Goal: Communication & Community: Answer question/provide support

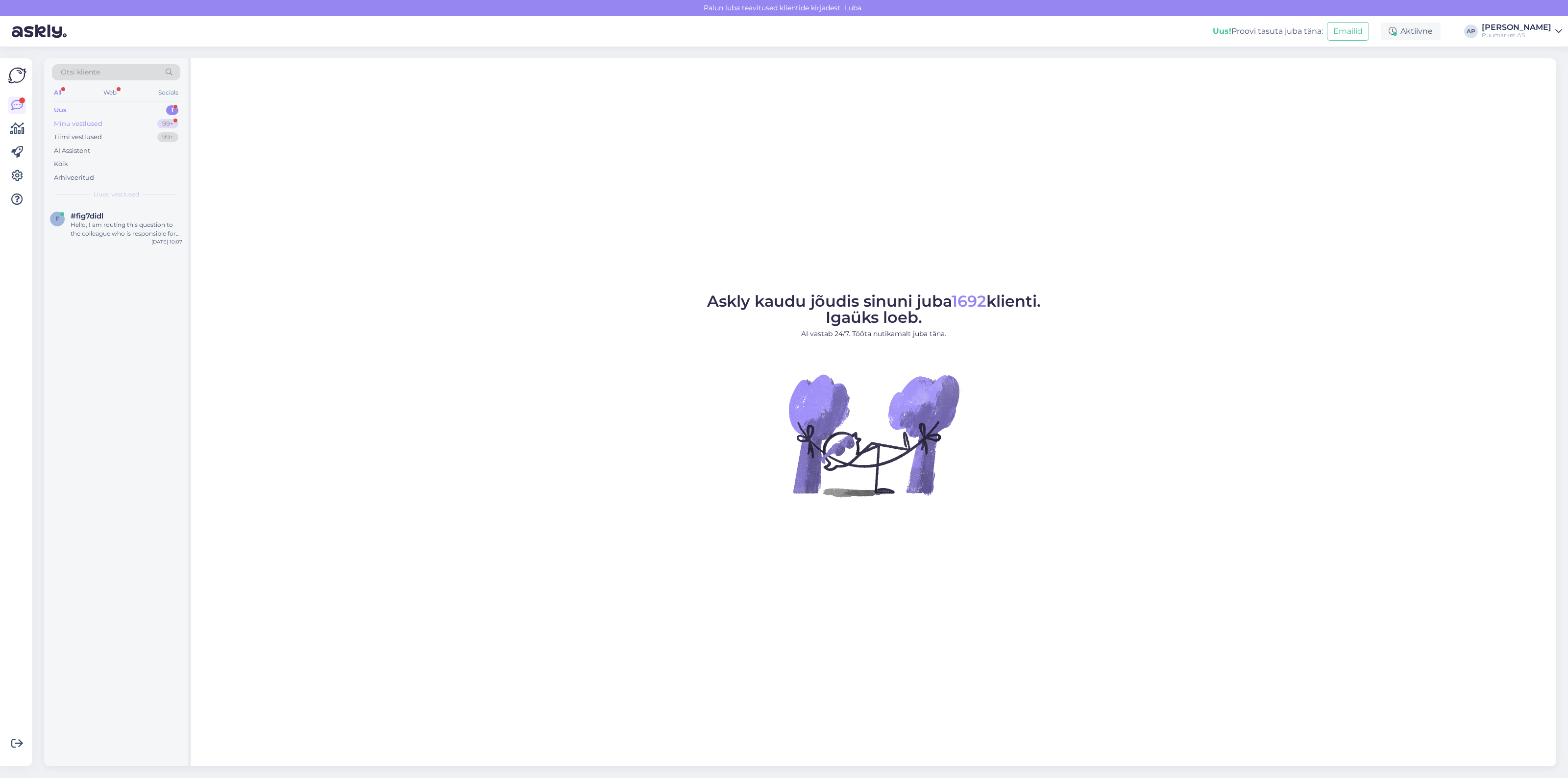
click at [136, 128] on div "Minu vestlused 99+" at bounding box center [116, 124] width 128 height 14
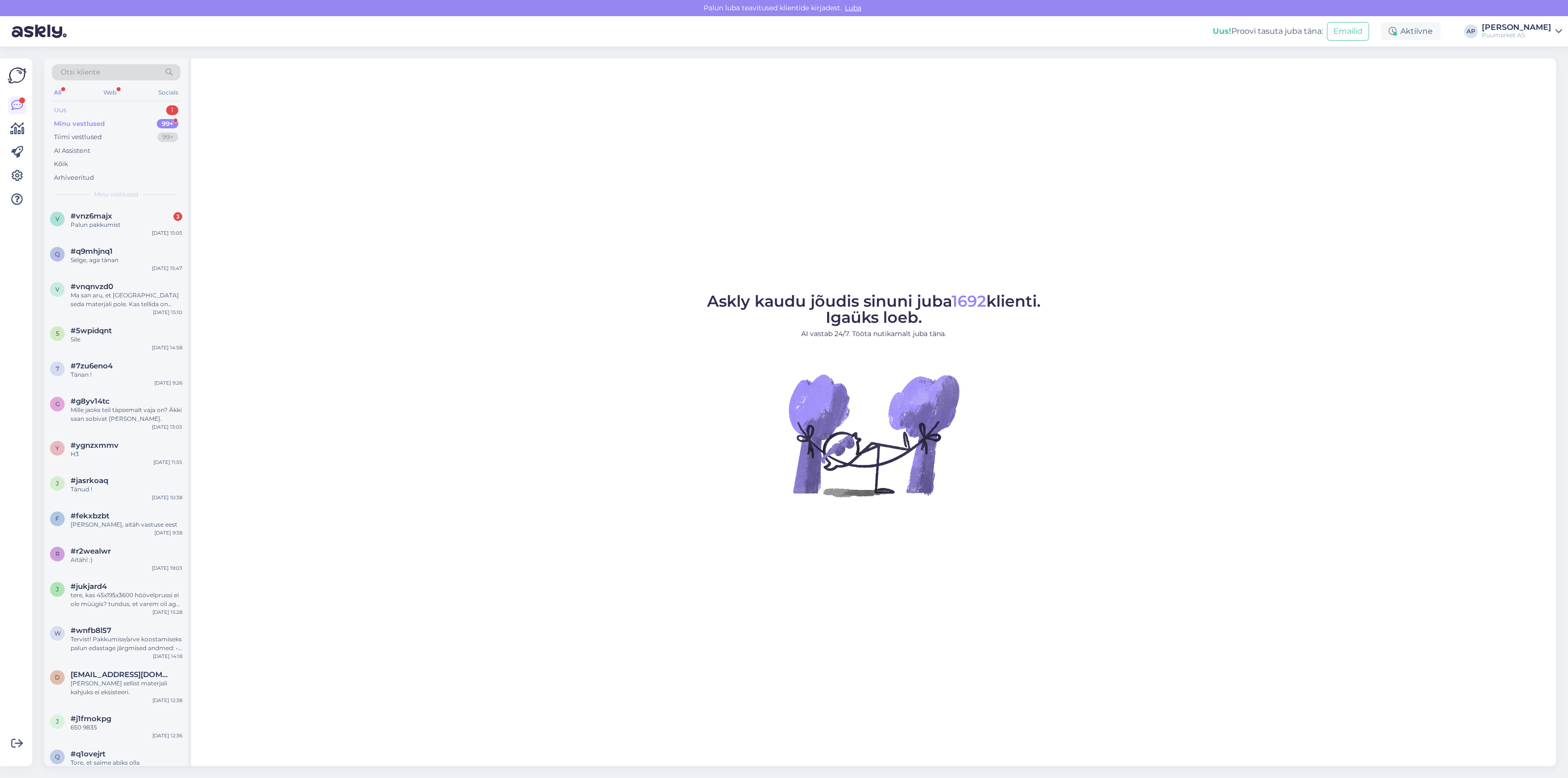
click at [131, 116] on div "Uus 1" at bounding box center [116, 111] width 128 height 14
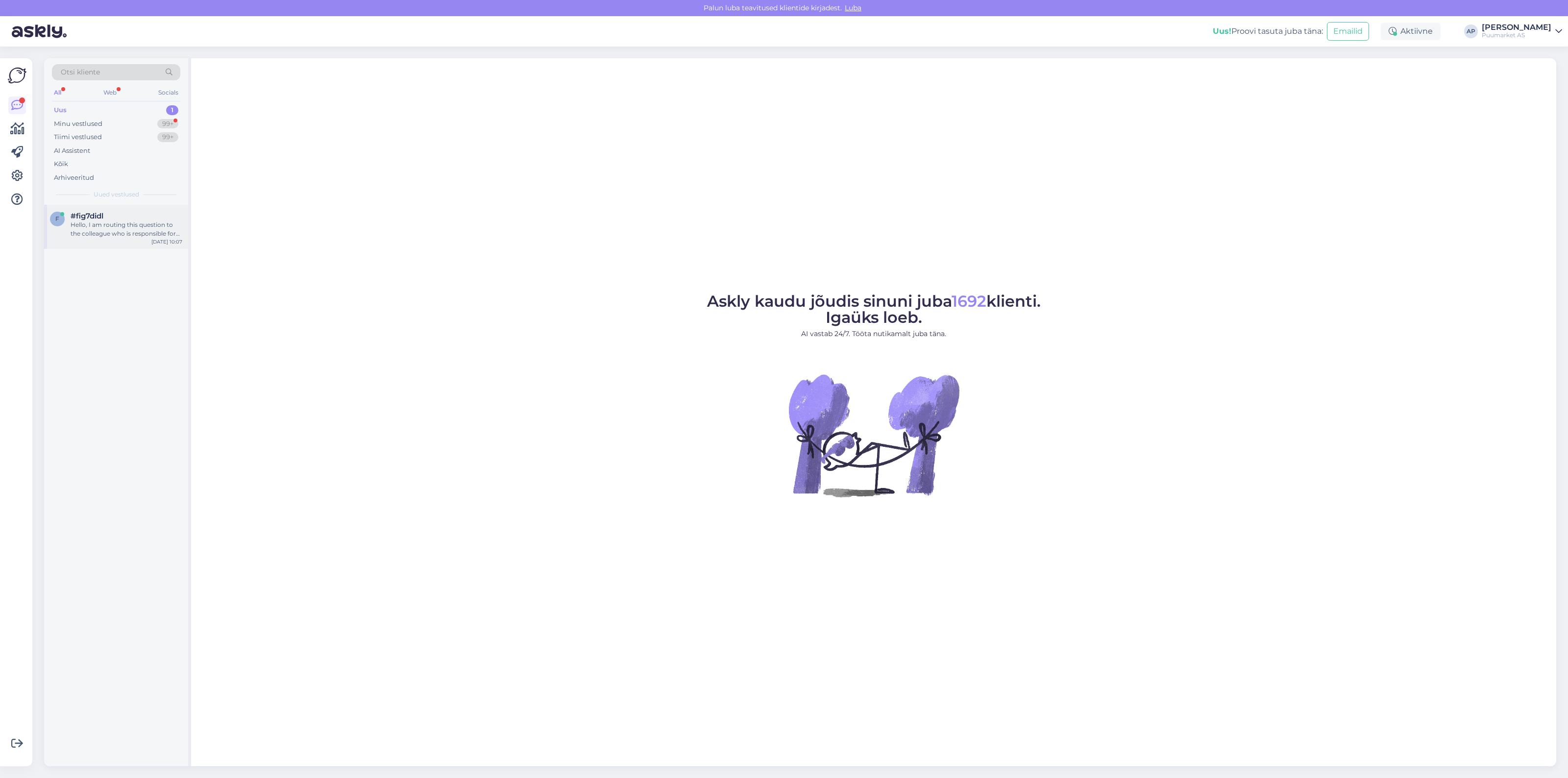
click at [124, 222] on div "Hello, I am routing this question to the colleague who is responsible for this …" at bounding box center [126, 229] width 111 height 18
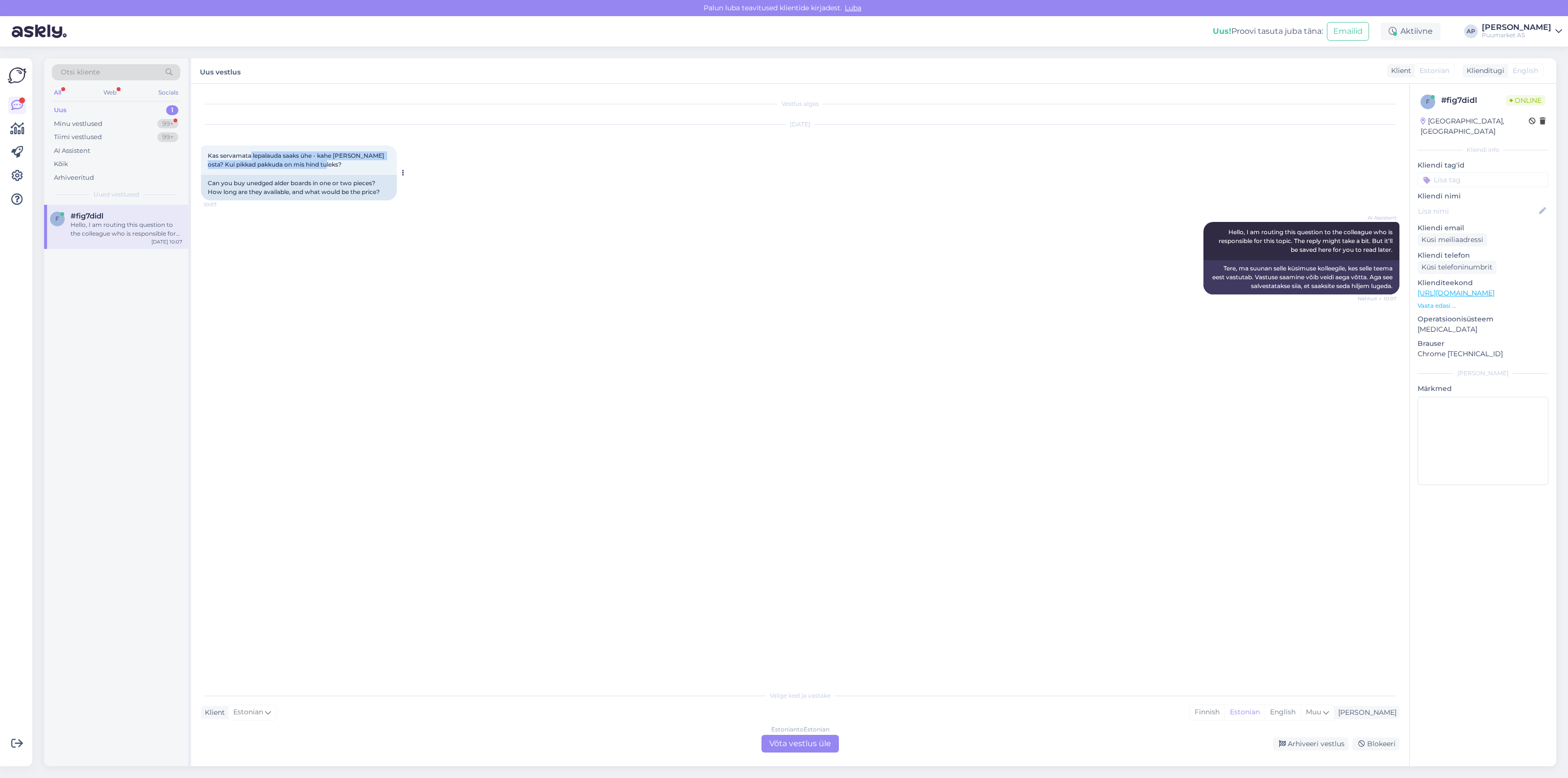
drag, startPoint x: 250, startPoint y: 156, endPoint x: 369, endPoint y: 169, distance: 119.7
click at [369, 169] on div "Kas servamata lepalauda saaks ühe - kahe [PERSON_NAME] osta? Kui pikkad pakkuda…" at bounding box center [299, 161] width 196 height 29
click at [353, 165] on div "Kas servamata lepalauda saaks ühe - kahe [PERSON_NAME] osta? Kui pikkad pakkuda…" at bounding box center [299, 161] width 196 height 29
click at [786, 740] on div "Estonian to Estonian Võta vestlus üle" at bounding box center [800, 743] width 78 height 18
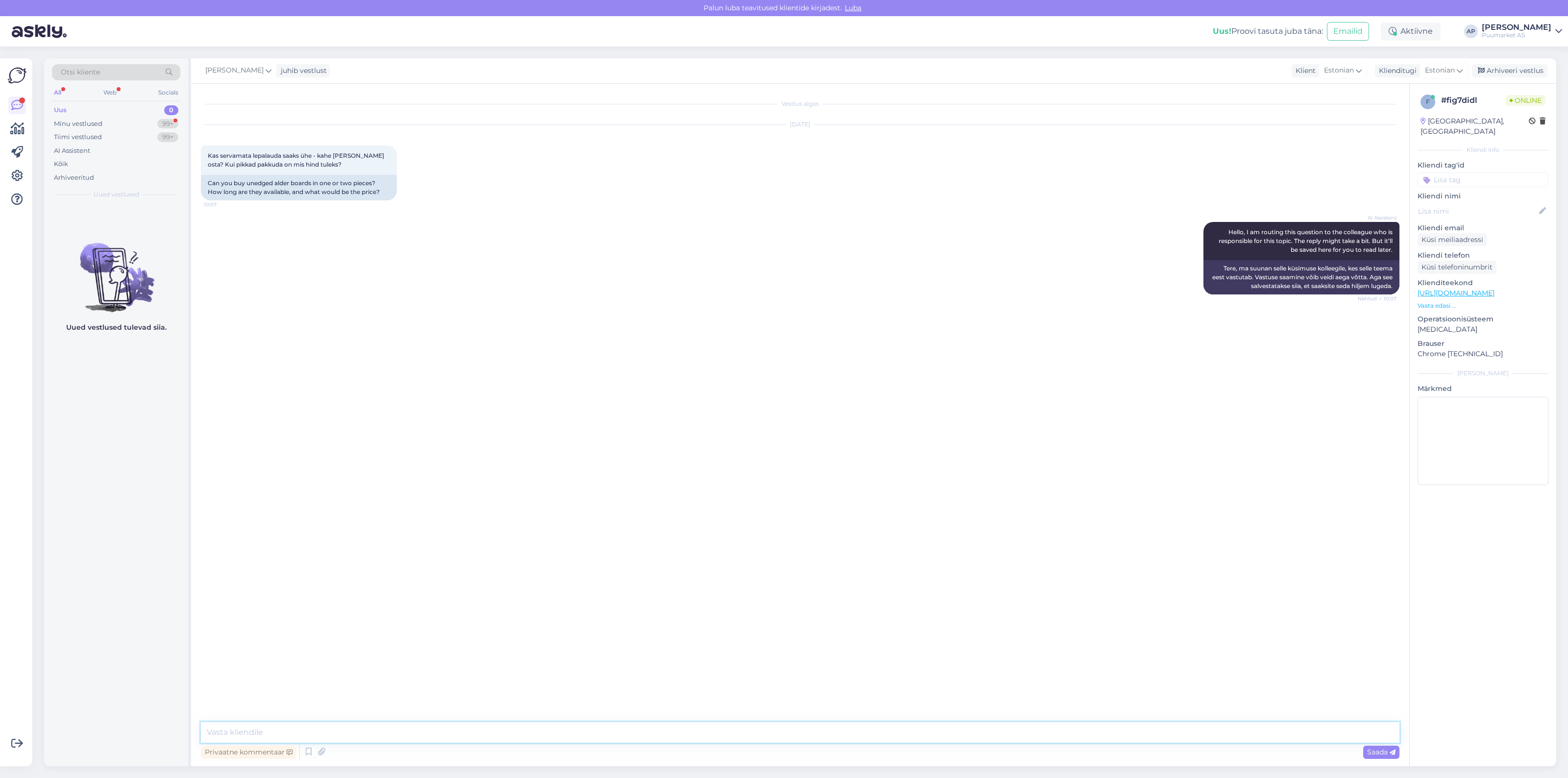
click at [785, 723] on textarea at bounding box center [800, 733] width 1199 height 21
type textarea "jah saab ka [PERSON_NAME]"
drag, startPoint x: 702, startPoint y: 736, endPoint x: 150, endPoint y: 743, distance: 552.0
click at [162, 743] on div "Otsi kliente All Web Socials Uus 0 Minu vestlused 99+ Tiimi vestlused 99+ AI As…" at bounding box center [799, 412] width 1512 height 708
paste textarea "[PERSON_NAME] sõltuvad valitud lauast. Kuna kõik lauad on erinevad, mõõdab laom…"
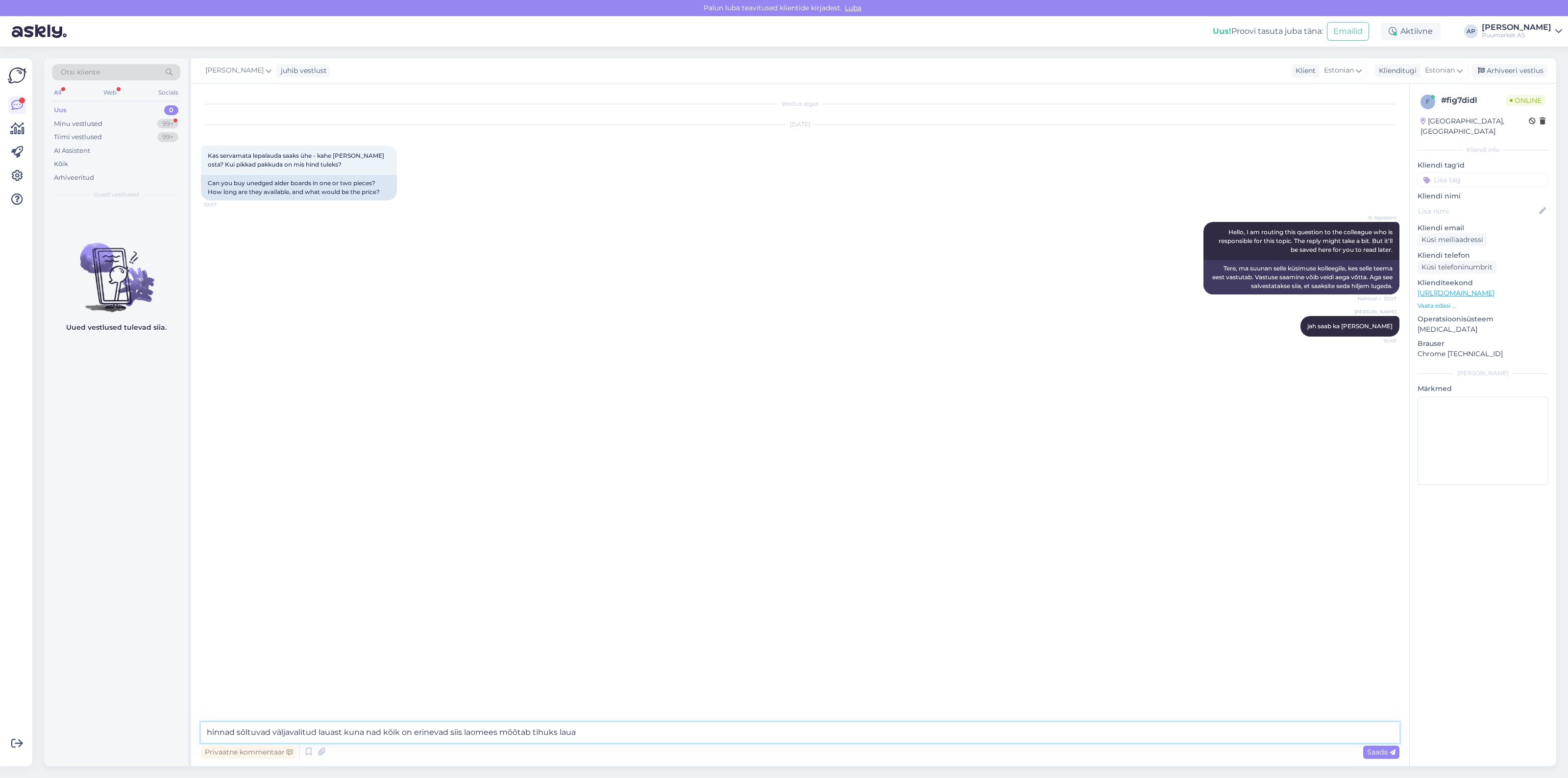
type textarea "[PERSON_NAME] sõltuvad valitud lauast. Kuna kõik lauad on erinevad, mõõdab laom…"
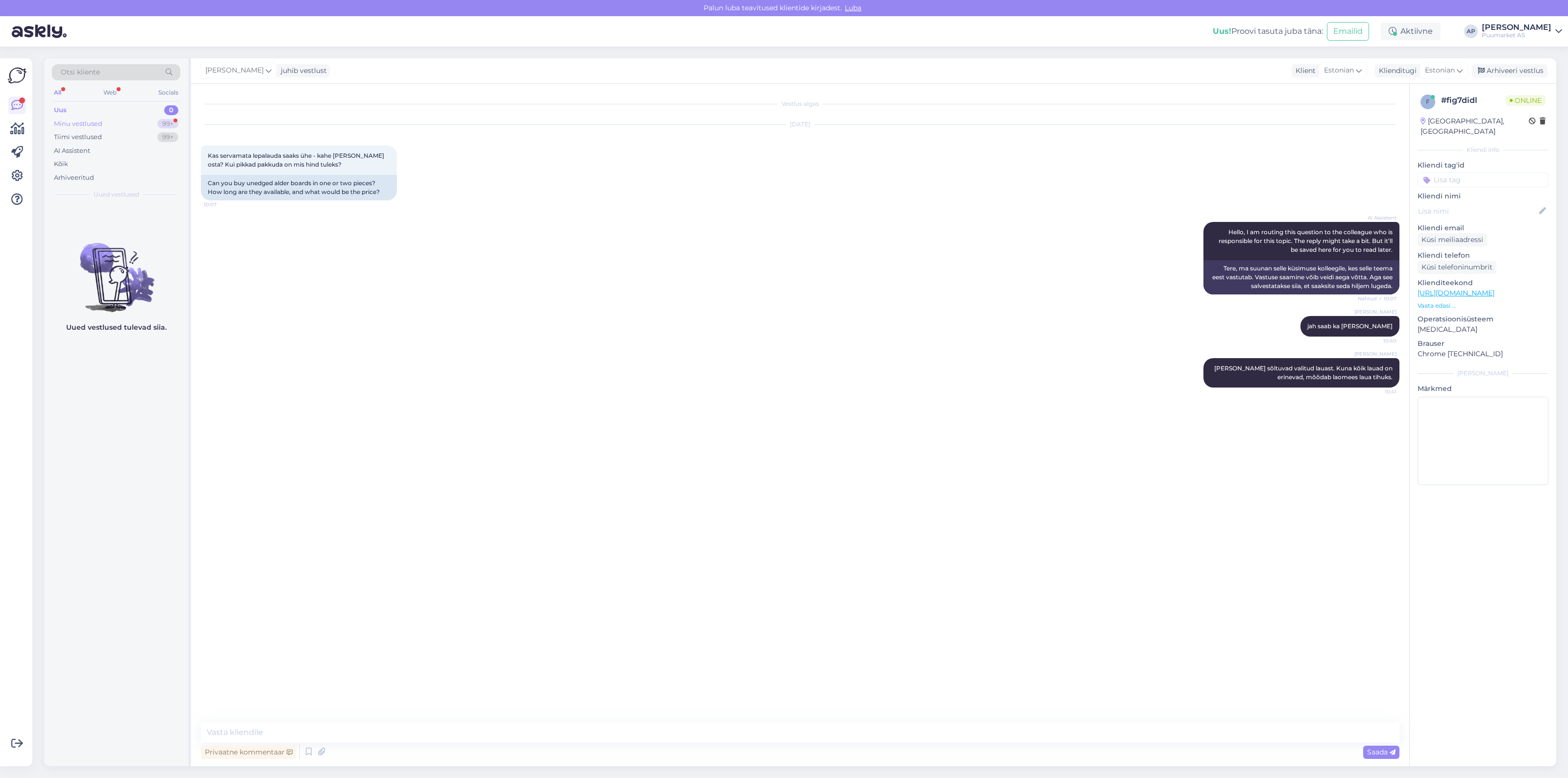
click at [106, 119] on div "Minu vestlused 99+" at bounding box center [116, 124] width 128 height 14
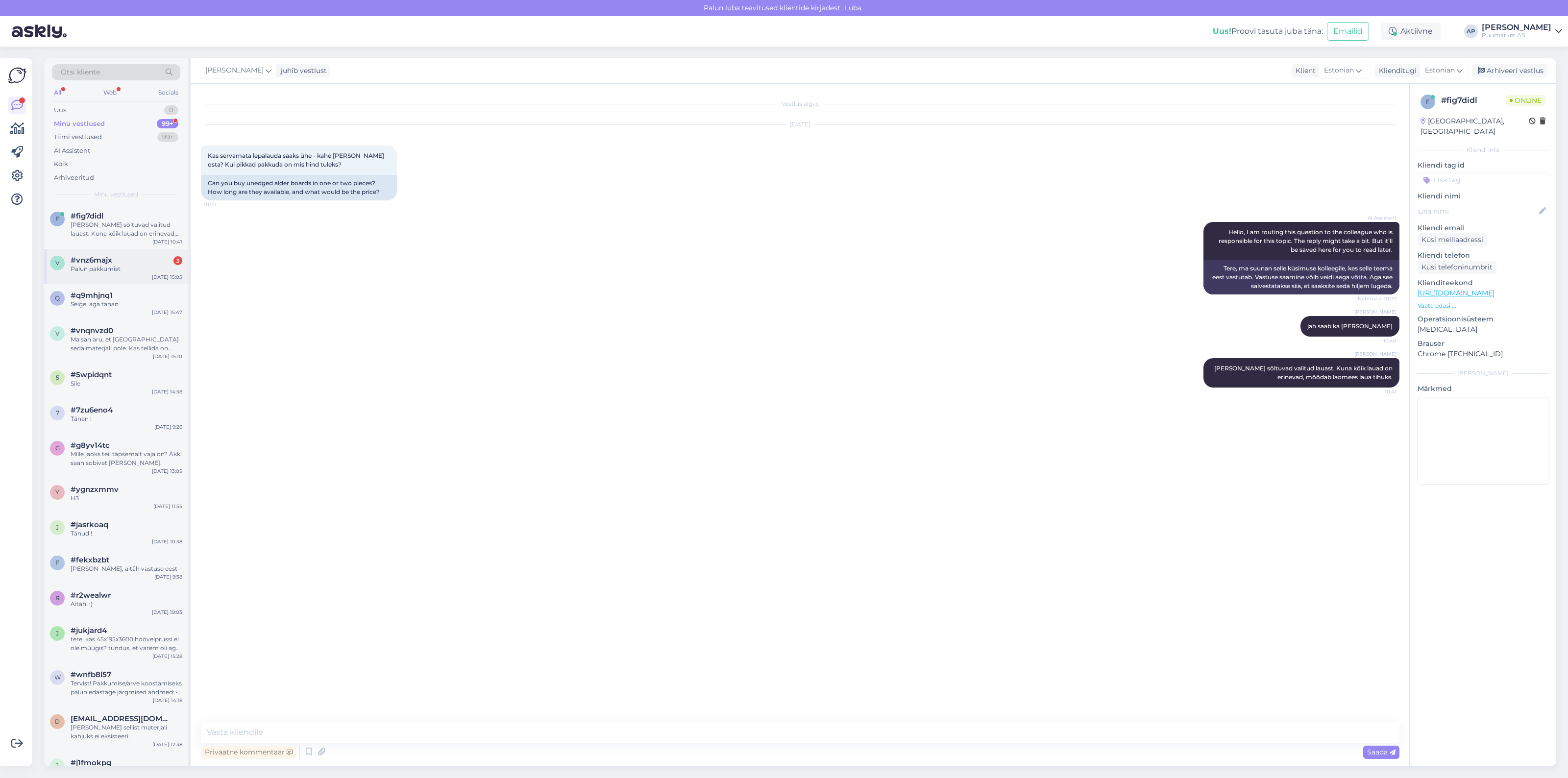
click at [142, 260] on div "#vnz6majx 3" at bounding box center [126, 260] width 111 height 8
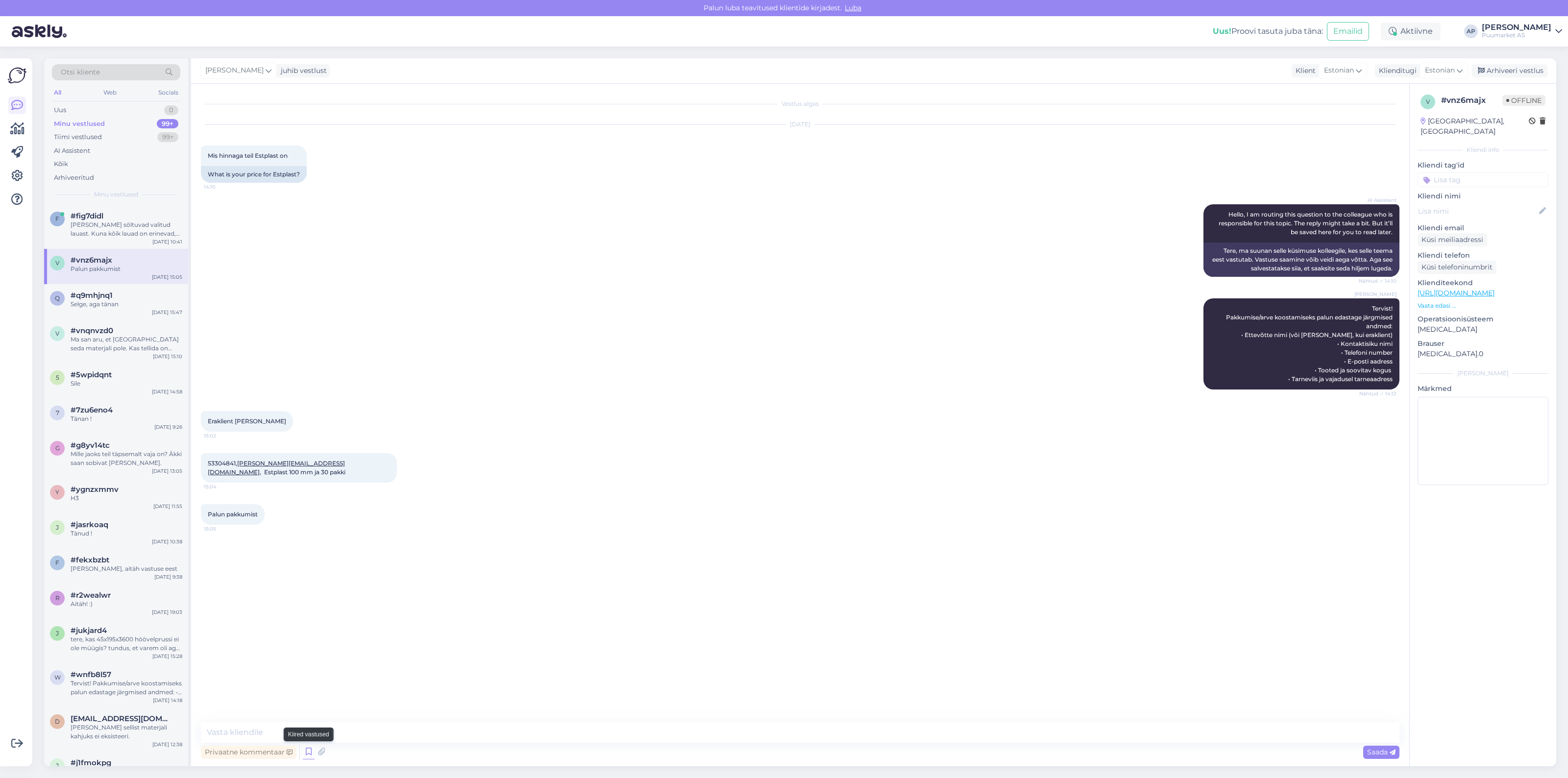
click at [309, 753] on icon at bounding box center [308, 752] width 12 height 15
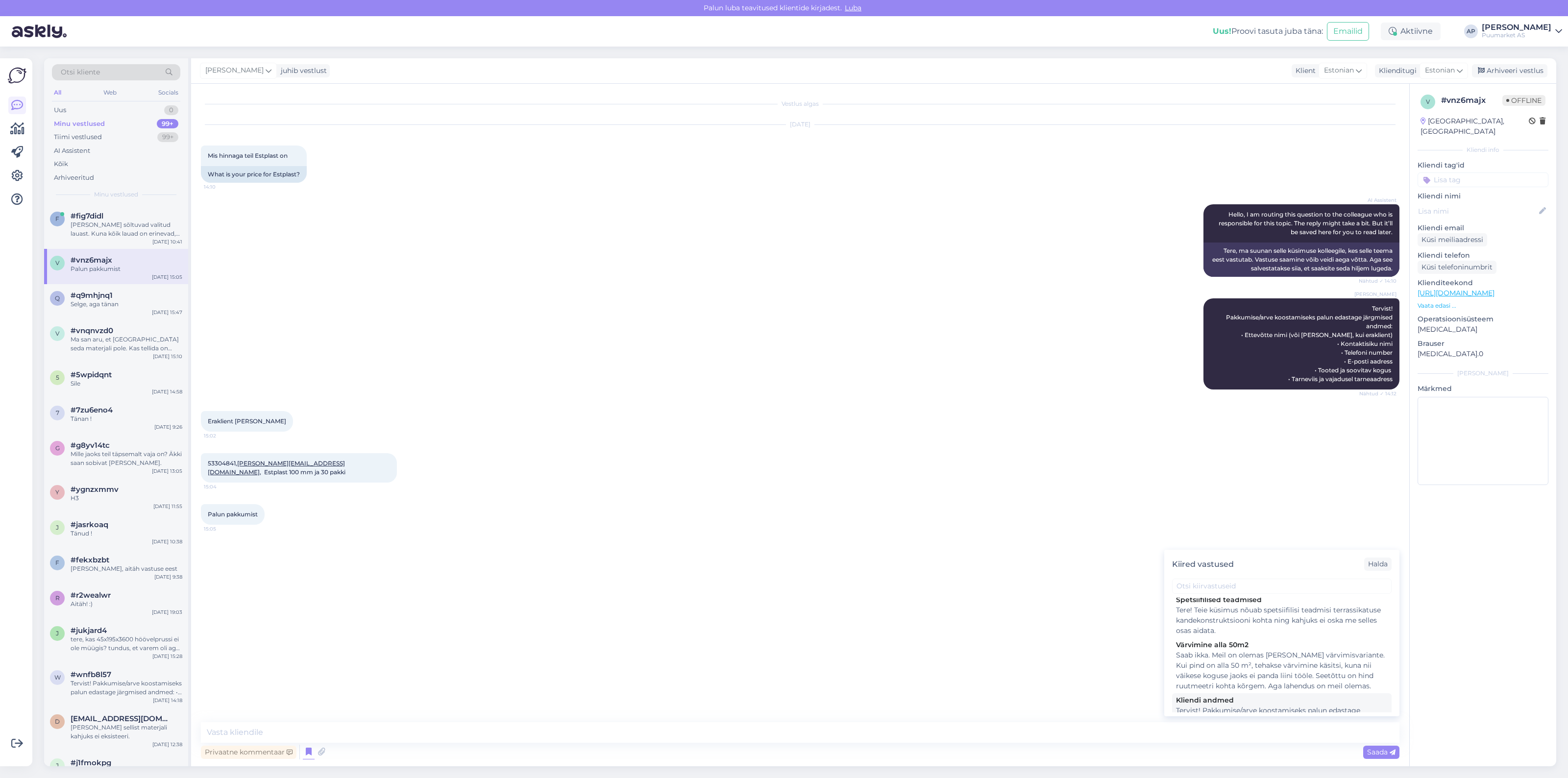
scroll to position [61, 0]
click at [1223, 685] on div "Tervist! Pakkumise/arve koostamiseks palun edastage järgmised andmed: • Ettevõt…" at bounding box center [1282, 710] width 212 height 51
type textarea "Tervist! Pakkumise/arve koostamiseks palun edastage järgmised andmed: • Ettevõt…"
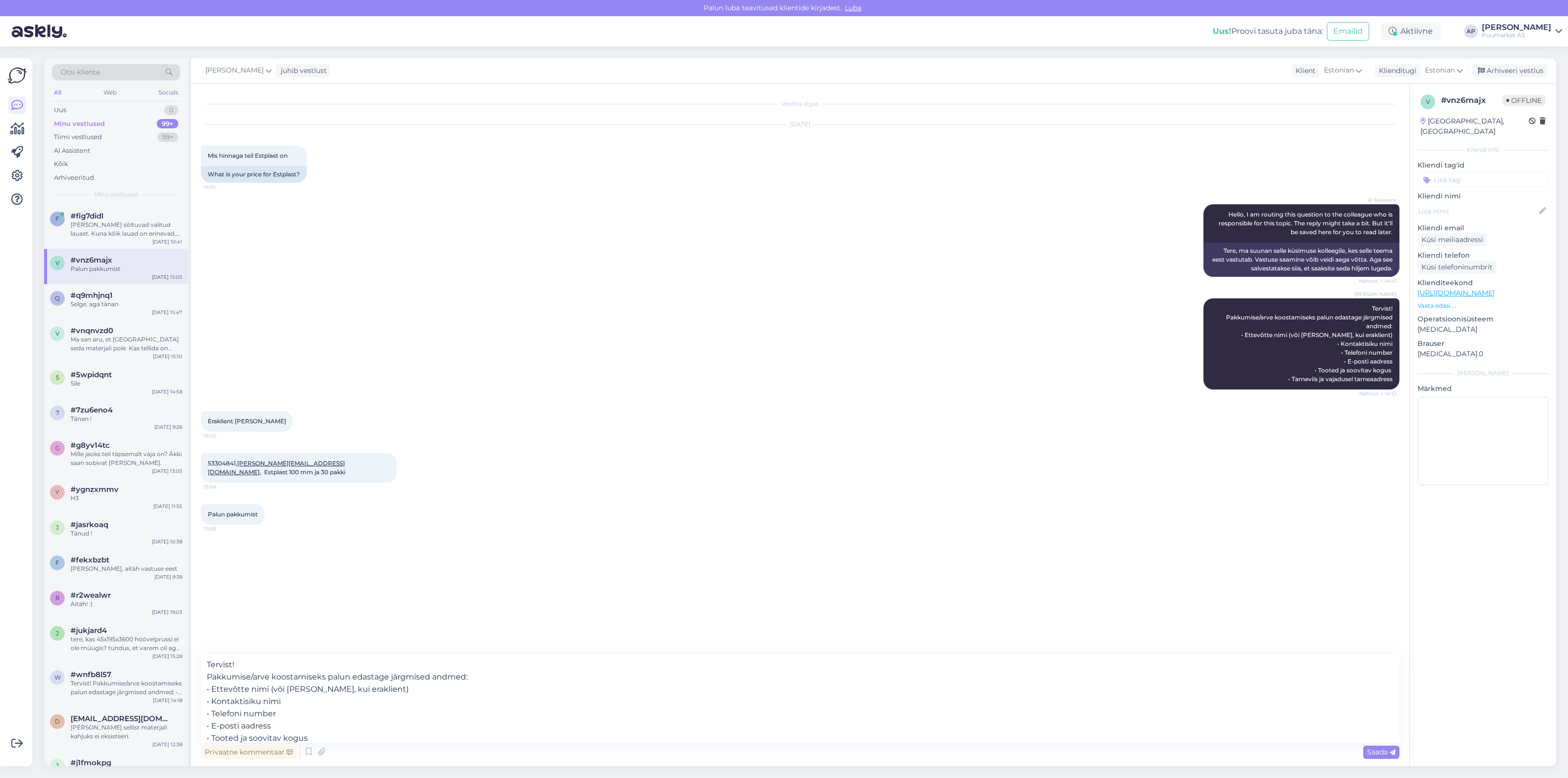
click at [1374, 753] on span "Saada" at bounding box center [1381, 752] width 28 height 8
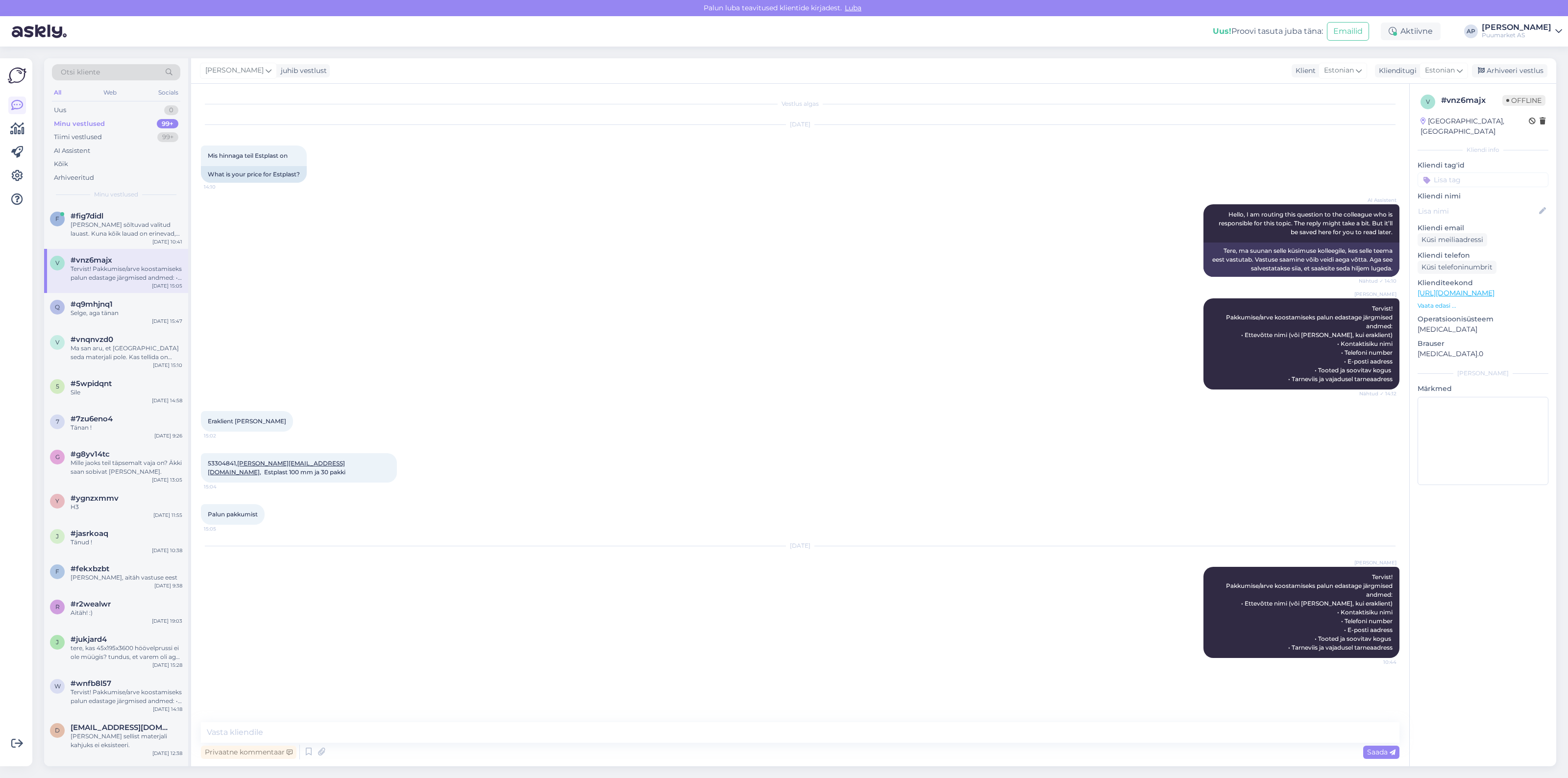
drag, startPoint x: 206, startPoint y: 418, endPoint x: 329, endPoint y: 514, distance: 156.0
click at [329, 514] on div "Vestlus algas [DATE] Mis hinnaga teil Estplast on 14:10 What is your price for …" at bounding box center [805, 403] width 1207 height 620
copy div "Eraklient [PERSON_NAME] 15:02 53304841, [PERSON_NAME][EMAIL_ADDRESS][DOMAIN_NAM…"
click at [329, 514] on div "Palun pakkumist 15:05" at bounding box center [800, 515] width 1199 height 42
click at [303, 749] on icon at bounding box center [308, 752] width 12 height 15
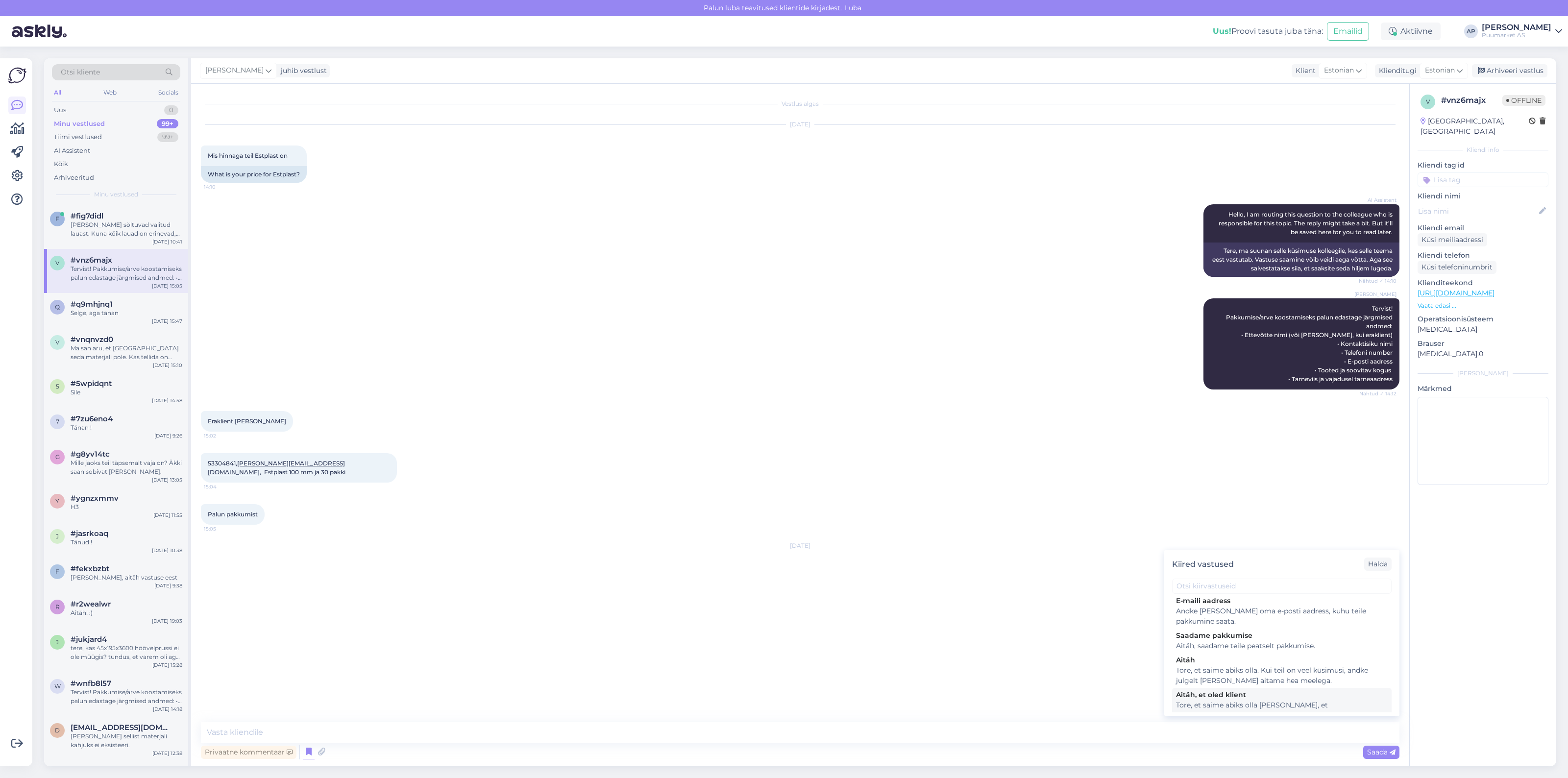
scroll to position [184, 0]
click at [1250, 663] on div "Aitäh, saadame teile peatselt pakkumise." at bounding box center [1282, 667] width 212 height 10
type textarea "Aitäh, saadame teile peatselt pakkumise."
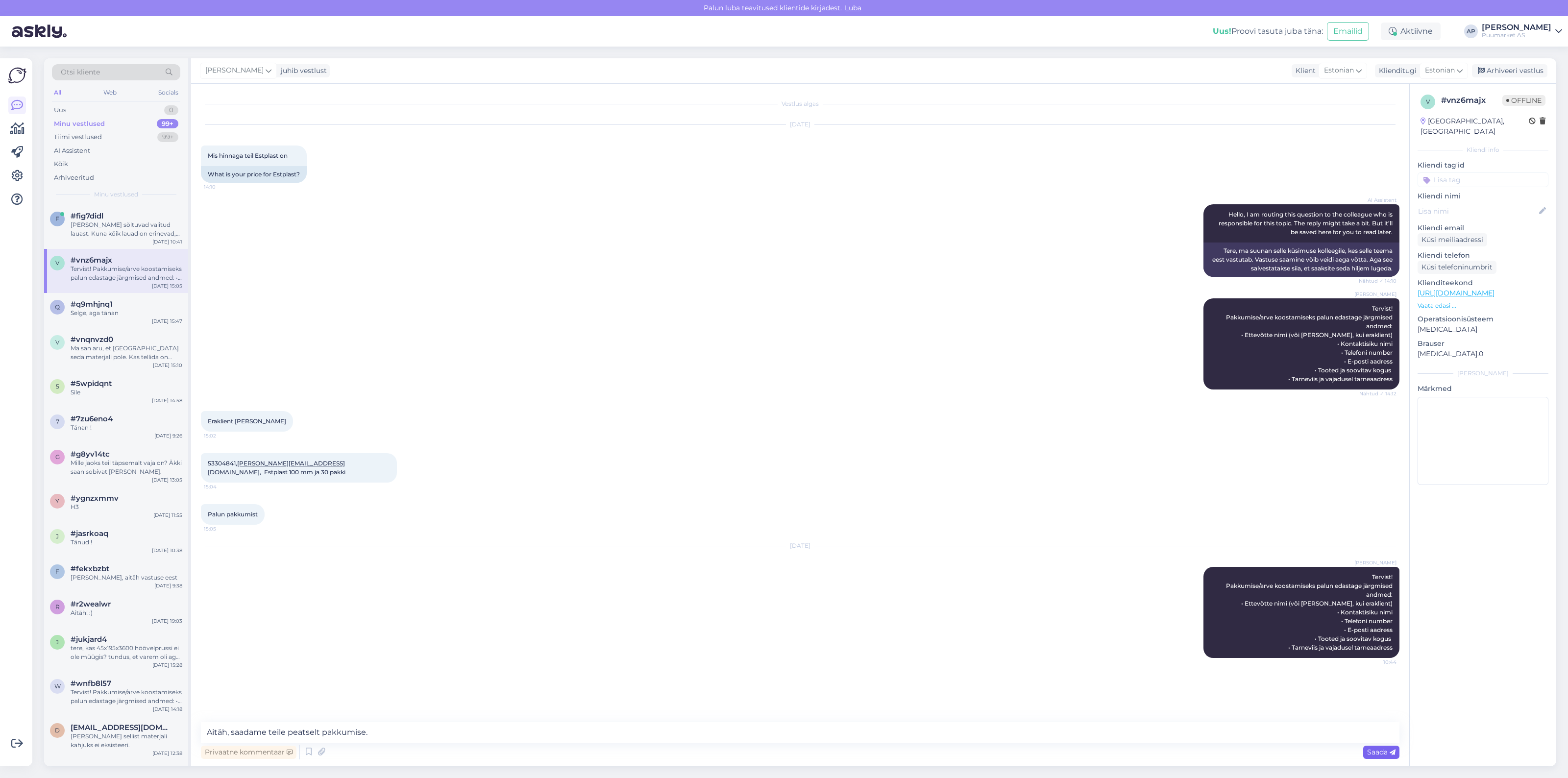
click at [1372, 755] on span "Saada" at bounding box center [1381, 752] width 28 height 8
